Goal: Task Accomplishment & Management: Manage account settings

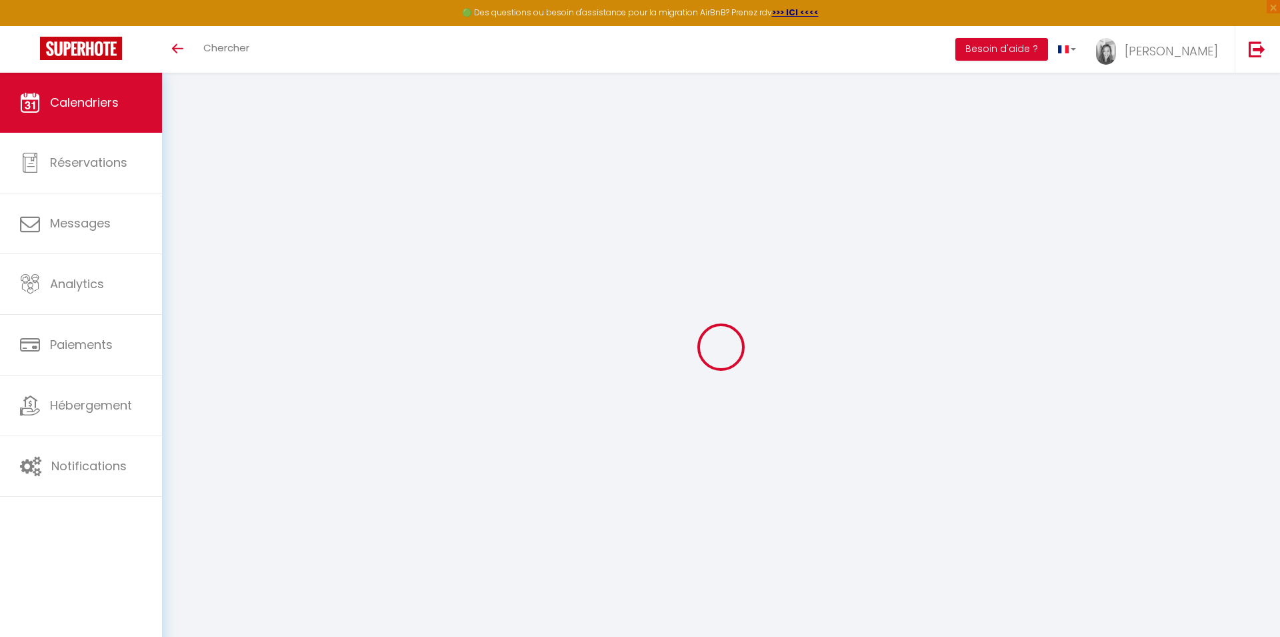
select select
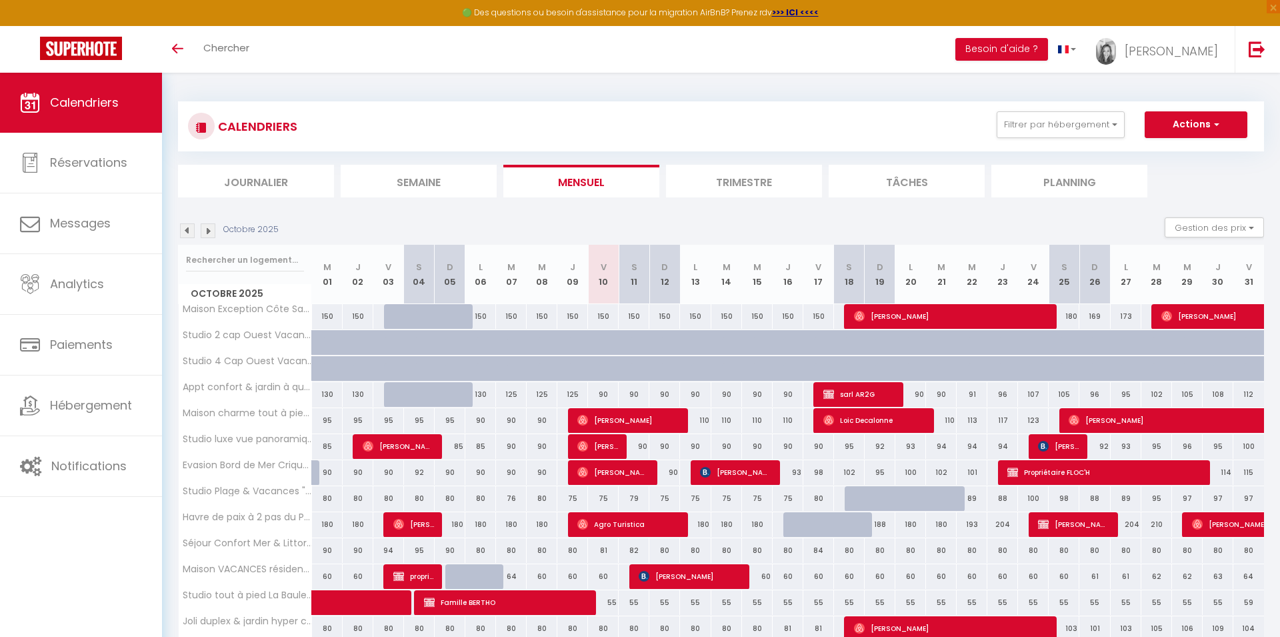
select select
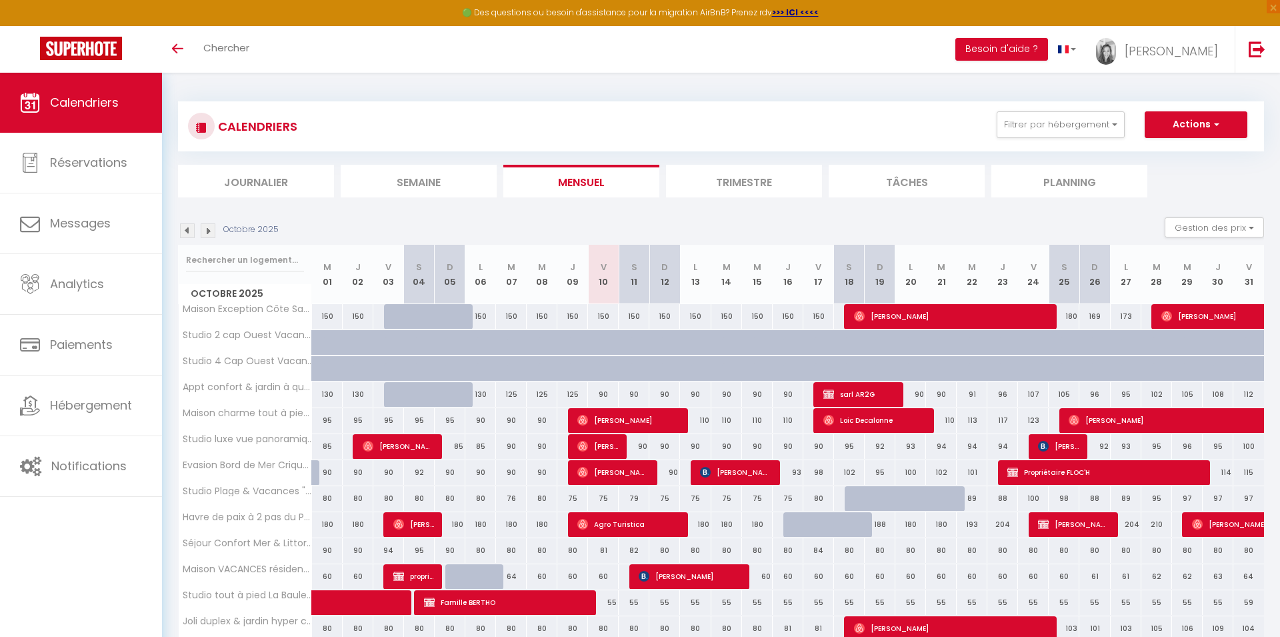
select select
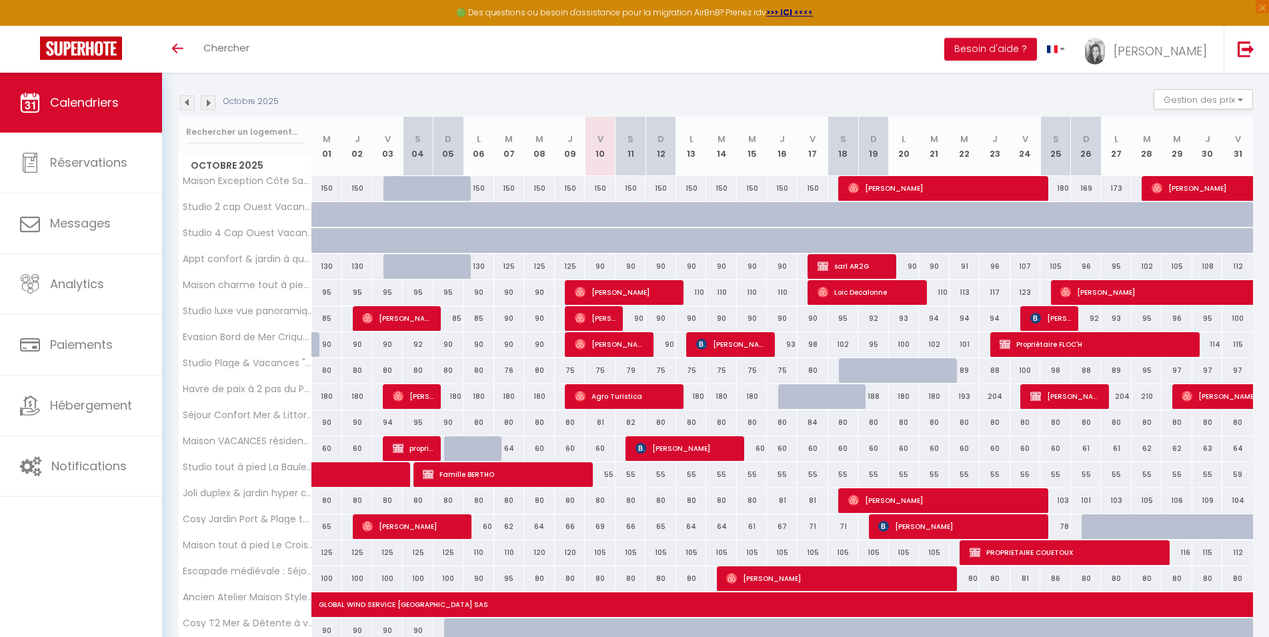
scroll to position [136, 0]
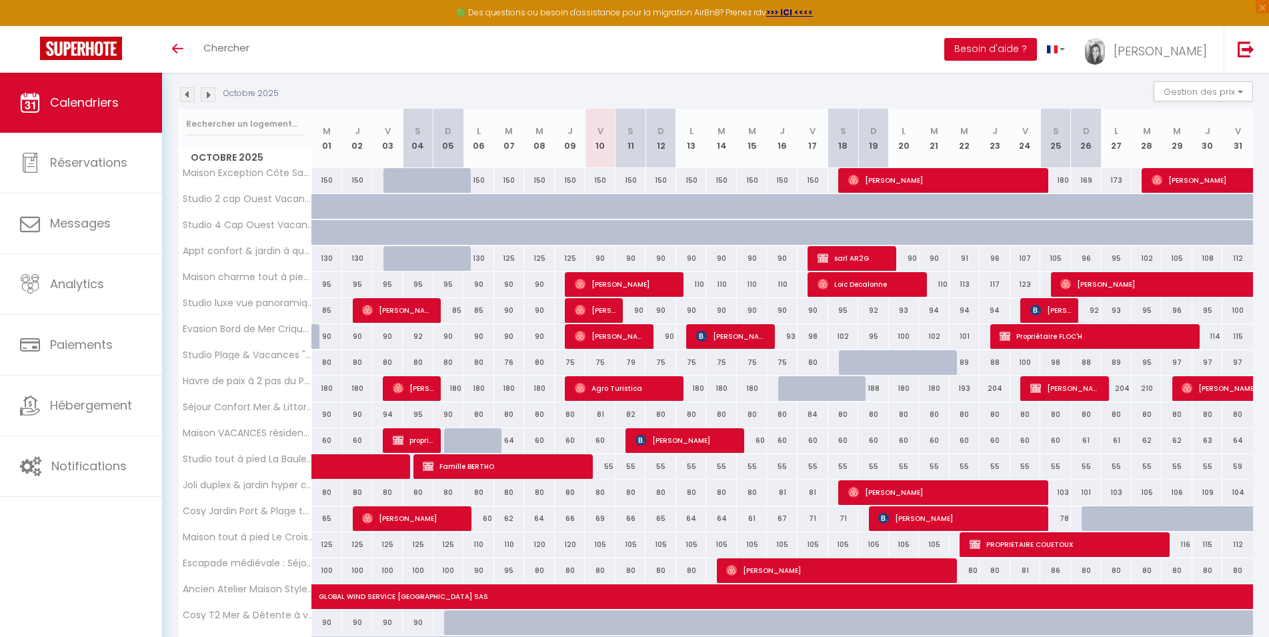
click at [669, 437] on span "Maxime Twardowski" at bounding box center [686, 439] width 102 height 25
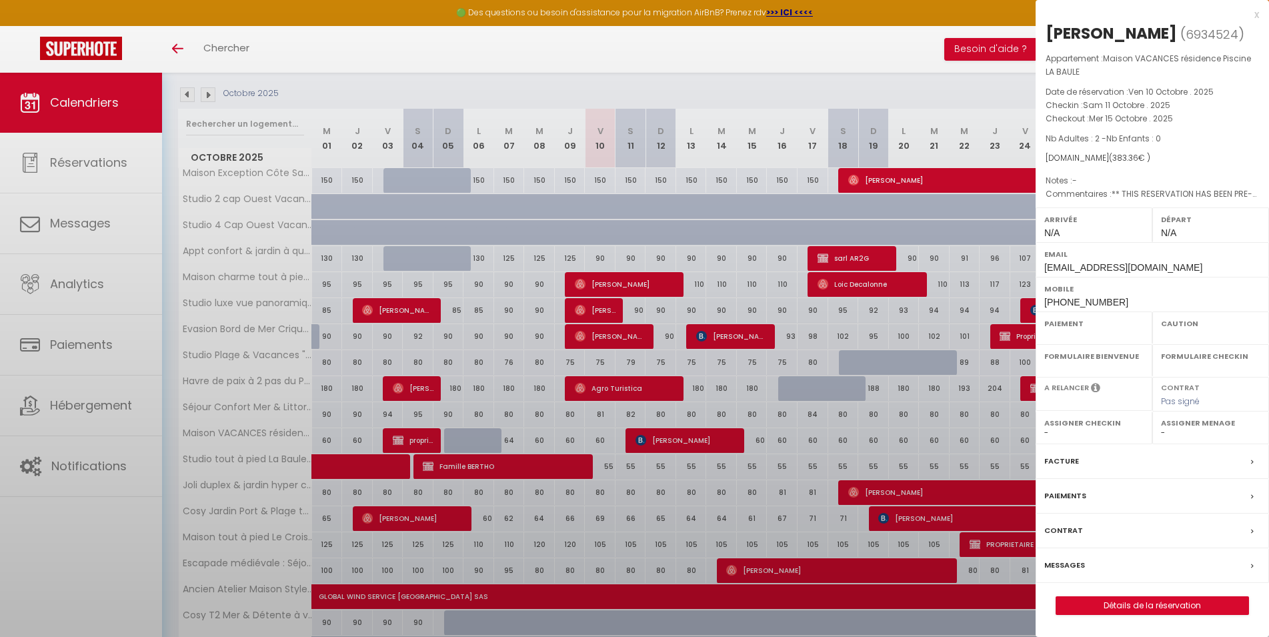
select select "OK"
select select "KO"
select select "0"
select select "1"
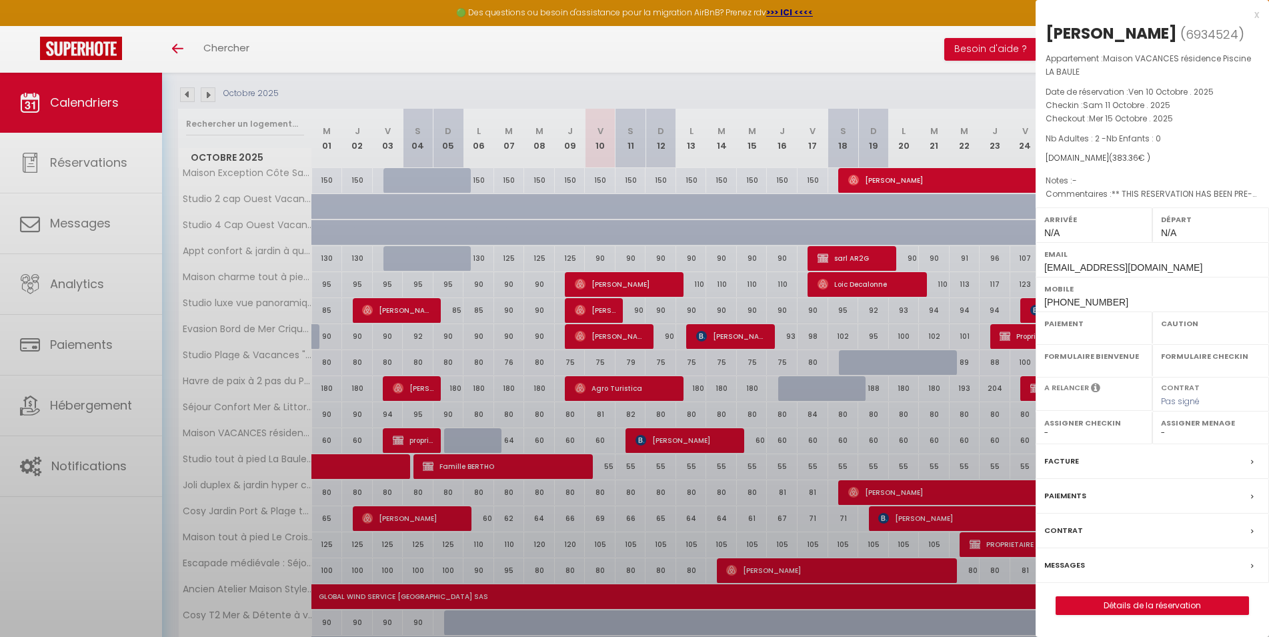
select select
